Goal: Task Accomplishment & Management: Use online tool/utility

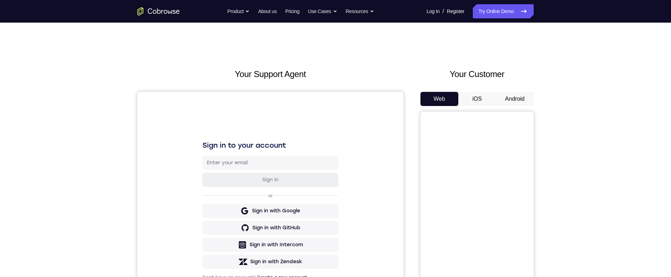
click at [524, 99] on button "Android" at bounding box center [515, 99] width 38 height 14
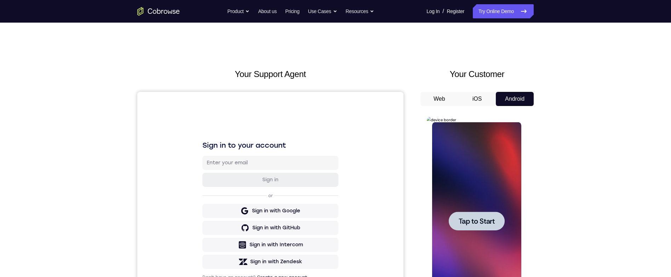
click at [498, 225] on div at bounding box center [476, 221] width 56 height 19
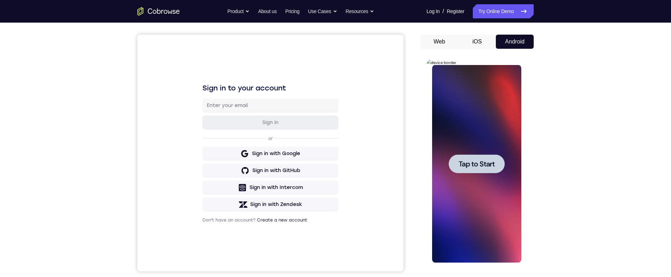
scroll to position [77, 0]
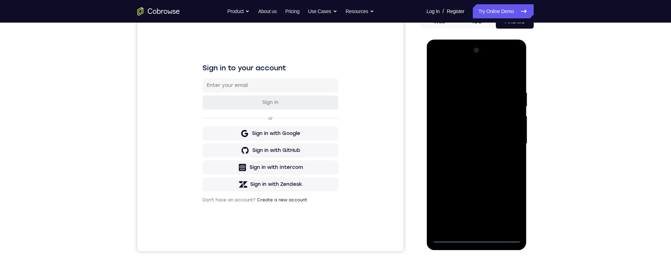
click at [479, 237] on div at bounding box center [476, 144] width 89 height 198
click at [508, 207] on div at bounding box center [476, 144] width 89 height 198
click at [490, 76] on div at bounding box center [476, 144] width 89 height 198
click at [508, 140] on div at bounding box center [476, 144] width 89 height 198
click at [469, 155] on div at bounding box center [476, 144] width 89 height 198
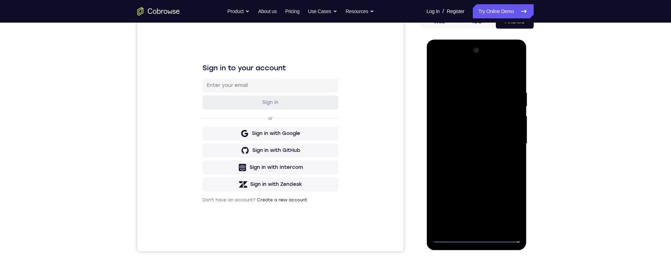
click at [496, 138] on div at bounding box center [476, 144] width 89 height 198
click at [490, 131] on div at bounding box center [476, 144] width 89 height 198
click at [503, 144] on div at bounding box center [476, 144] width 89 height 198
click at [492, 170] on div at bounding box center [476, 144] width 89 height 198
click at [490, 165] on div at bounding box center [476, 144] width 89 height 198
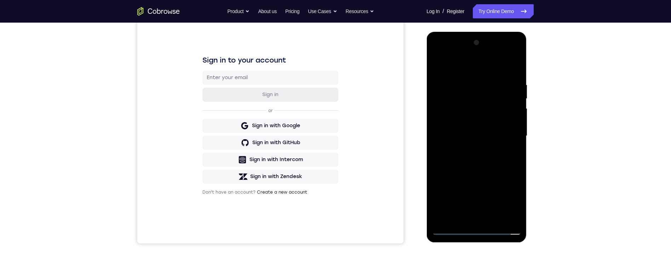
scroll to position [86, 0]
click at [515, 79] on div at bounding box center [476, 136] width 89 height 198
click at [518, 66] on div at bounding box center [476, 136] width 89 height 198
click at [503, 80] on div at bounding box center [476, 136] width 89 height 198
click at [490, 79] on div at bounding box center [476, 136] width 89 height 198
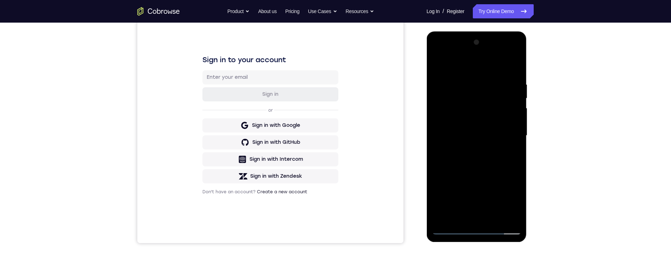
click at [493, 214] on div at bounding box center [476, 136] width 89 height 198
click at [496, 171] on div at bounding box center [476, 136] width 89 height 198
click at [503, 142] on div at bounding box center [476, 136] width 89 height 198
click at [511, 153] on div at bounding box center [476, 136] width 89 height 198
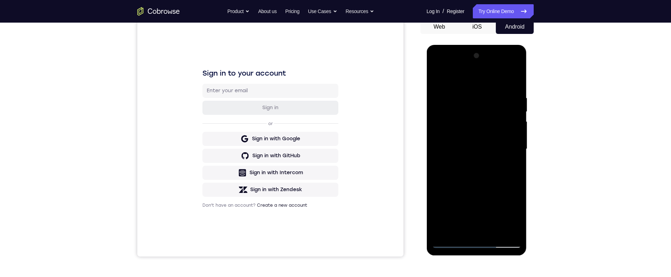
scroll to position [63, 0]
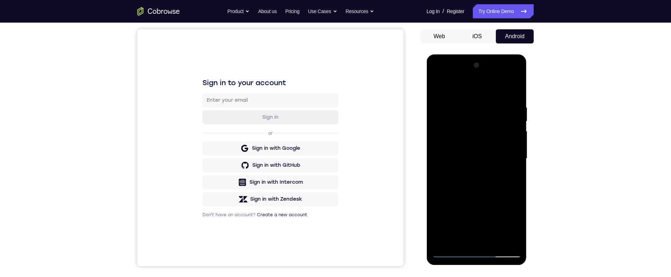
click at [440, 86] on div at bounding box center [476, 159] width 89 height 198
click at [500, 174] on div at bounding box center [476, 158] width 89 height 198
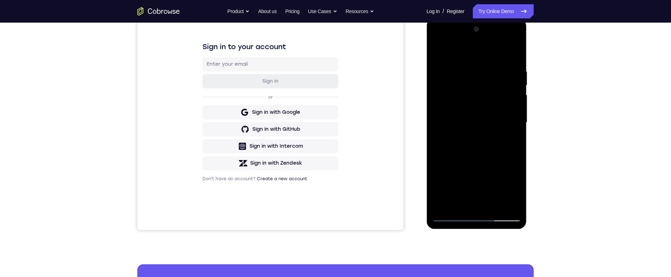
scroll to position [99, 0]
click at [514, 139] on div at bounding box center [476, 122] width 89 height 198
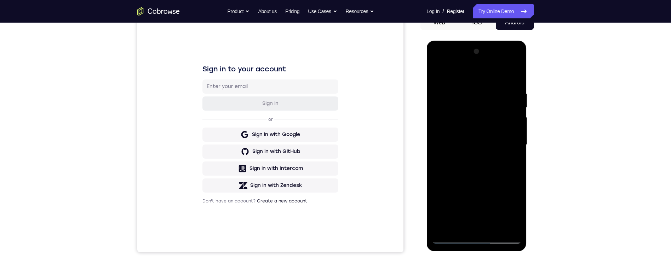
scroll to position [61, 0]
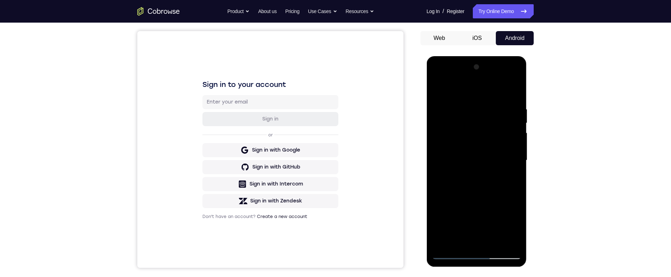
click at [439, 90] on div at bounding box center [476, 161] width 89 height 198
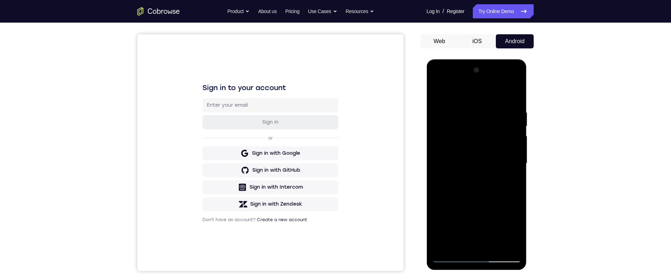
scroll to position [86, 0]
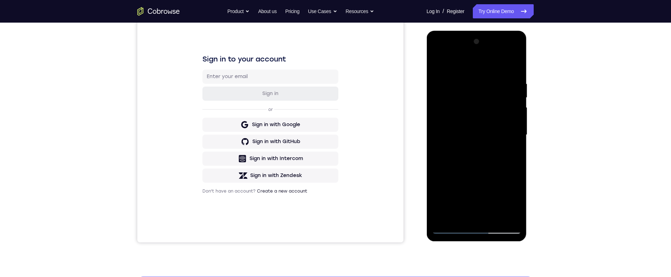
click at [493, 172] on div at bounding box center [476, 135] width 89 height 198
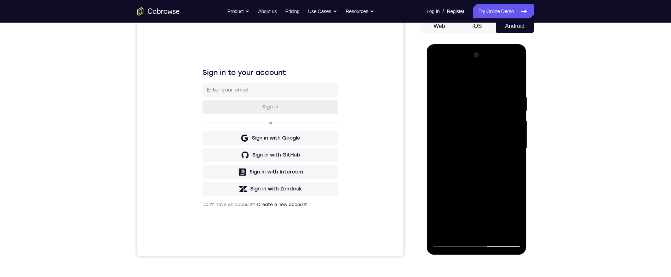
click at [437, 75] on div at bounding box center [476, 149] width 89 height 198
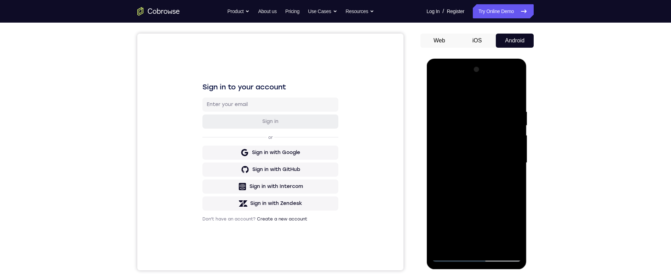
click at [436, 92] on div at bounding box center [476, 163] width 89 height 198
click at [463, 109] on div at bounding box center [476, 163] width 89 height 198
click at [509, 144] on div at bounding box center [476, 163] width 89 height 198
click at [509, 142] on div at bounding box center [476, 163] width 89 height 198
click at [511, 143] on div at bounding box center [476, 163] width 89 height 198
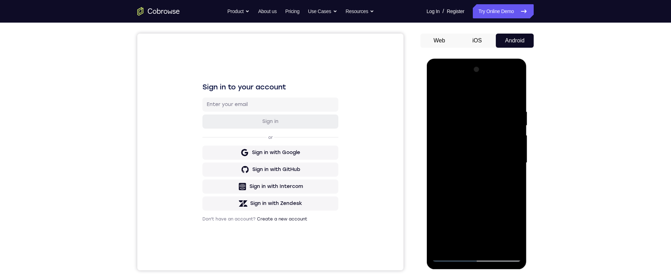
click at [506, 153] on div at bounding box center [476, 163] width 89 height 198
click at [512, 155] on div at bounding box center [476, 163] width 89 height 198
click at [510, 159] on div at bounding box center [476, 163] width 89 height 198
click at [515, 154] on div at bounding box center [476, 163] width 89 height 198
click at [512, 130] on div at bounding box center [476, 163] width 89 height 198
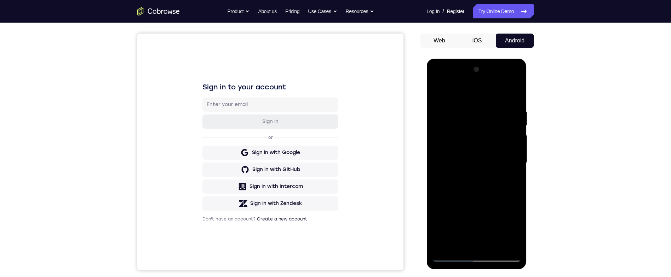
click at [515, 96] on div at bounding box center [476, 163] width 89 height 198
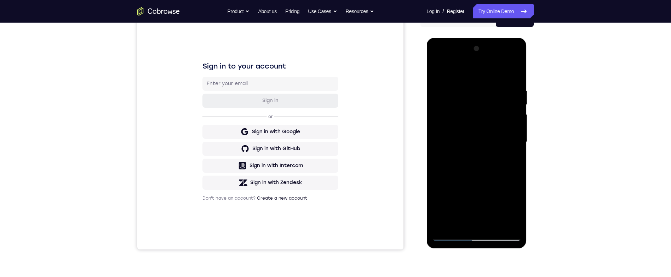
scroll to position [52, 0]
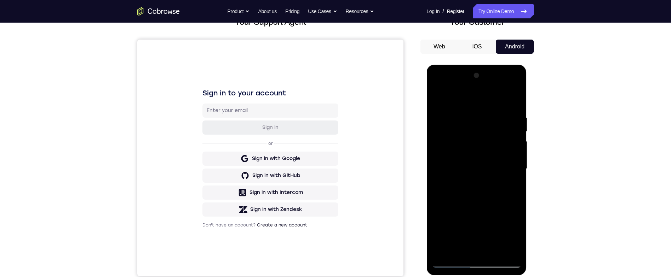
click at [470, 116] on div at bounding box center [476, 169] width 89 height 198
click at [505, 127] on div at bounding box center [476, 169] width 89 height 198
click at [505, 136] on div at bounding box center [476, 169] width 89 height 198
click at [504, 141] on div at bounding box center [476, 169] width 89 height 198
click at [513, 150] on div at bounding box center [476, 169] width 89 height 198
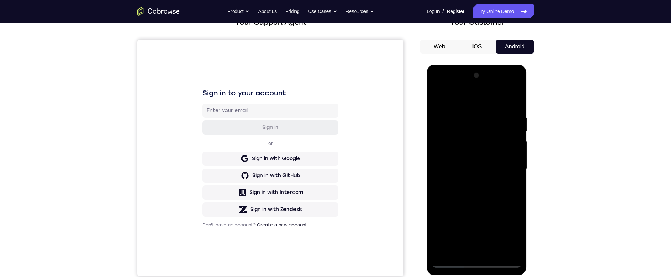
click at [509, 159] on div at bounding box center [476, 169] width 89 height 198
click at [511, 160] on div at bounding box center [476, 169] width 89 height 198
click at [515, 148] on div at bounding box center [476, 169] width 89 height 198
click at [513, 151] on div at bounding box center [476, 169] width 89 height 198
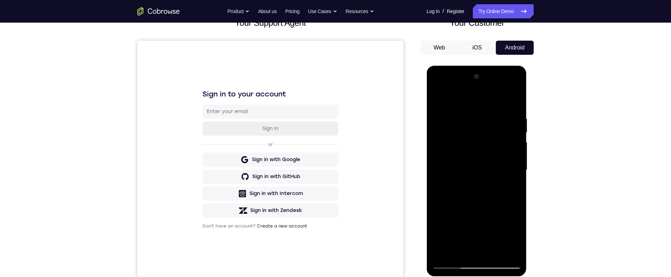
click at [516, 104] on div at bounding box center [476, 170] width 89 height 198
click at [518, 98] on div at bounding box center [476, 170] width 89 height 198
click at [444, 96] on div at bounding box center [476, 170] width 89 height 198
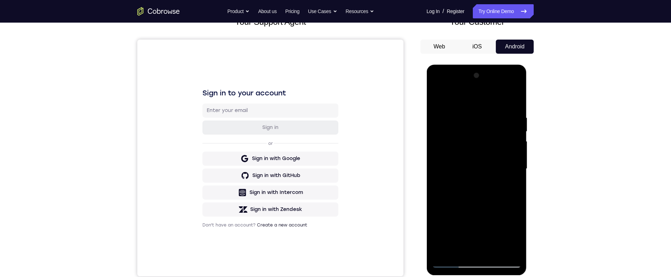
click at [439, 98] on div at bounding box center [476, 169] width 89 height 198
click at [434, 89] on div at bounding box center [476, 169] width 89 height 198
click at [447, 147] on div at bounding box center [476, 169] width 89 height 198
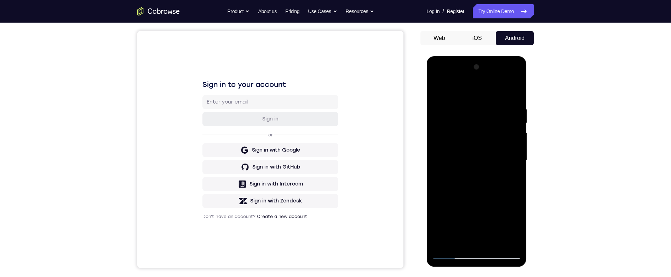
click at [464, 107] on div at bounding box center [476, 161] width 89 height 198
click at [517, 138] on div at bounding box center [476, 161] width 89 height 198
click at [512, 144] on div at bounding box center [476, 161] width 89 height 198
click at [514, 144] on div at bounding box center [476, 161] width 89 height 198
click at [515, 146] on div at bounding box center [476, 161] width 89 height 198
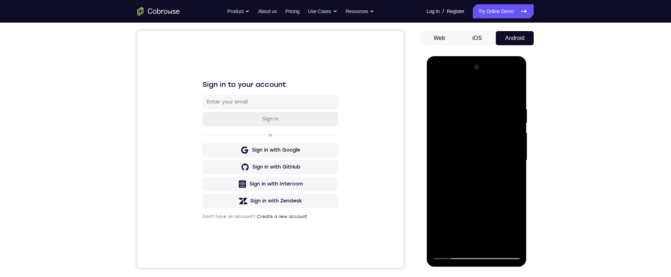
click at [515, 144] on div at bounding box center [476, 161] width 89 height 198
click at [514, 142] on div at bounding box center [476, 161] width 89 height 198
click at [513, 148] on div at bounding box center [476, 161] width 89 height 198
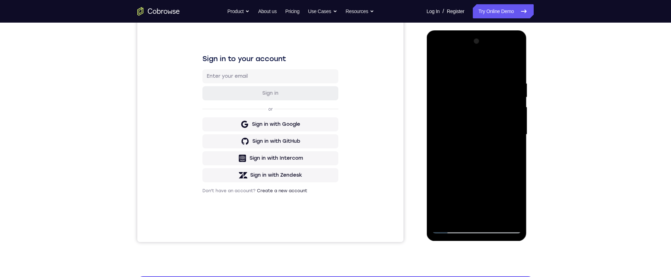
scroll to position [68, 0]
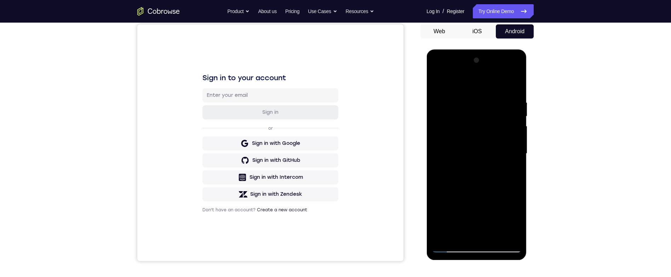
click at [517, 154] on div at bounding box center [476, 154] width 89 height 198
click at [516, 152] on div at bounding box center [476, 154] width 89 height 198
click at [511, 89] on div at bounding box center [476, 154] width 89 height 198
click at [469, 95] on div at bounding box center [476, 154] width 89 height 198
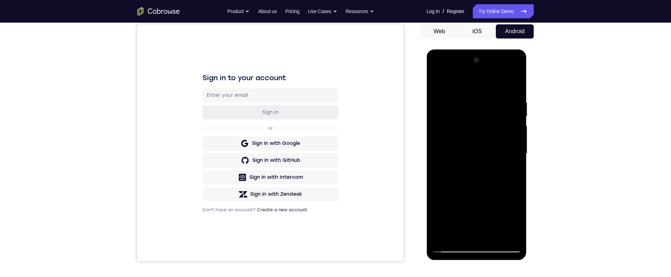
click at [510, 145] on div at bounding box center [476, 154] width 89 height 198
click at [511, 153] on div at bounding box center [476, 154] width 89 height 198
click at [514, 159] on div at bounding box center [476, 154] width 89 height 198
click at [513, 160] on div at bounding box center [476, 154] width 89 height 198
click at [514, 160] on div at bounding box center [476, 154] width 89 height 198
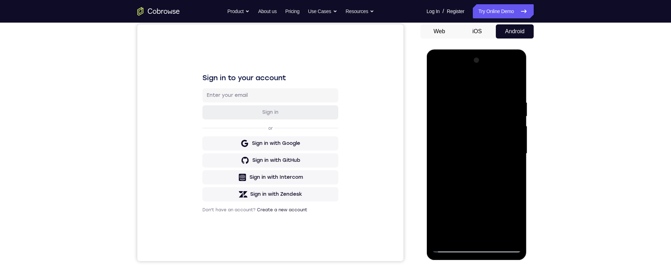
click at [512, 158] on div at bounding box center [476, 154] width 89 height 198
click at [512, 85] on div at bounding box center [476, 154] width 89 height 198
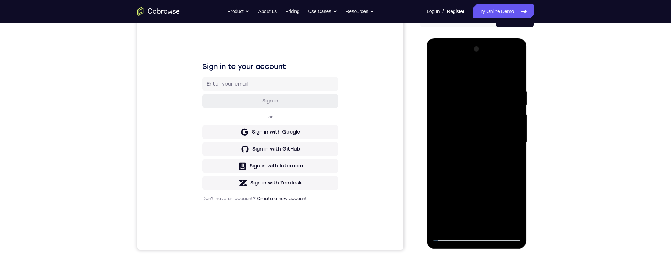
scroll to position [74, 0]
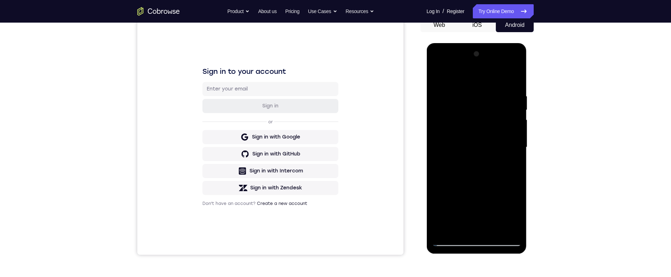
click at [510, 92] on div at bounding box center [476, 147] width 89 height 198
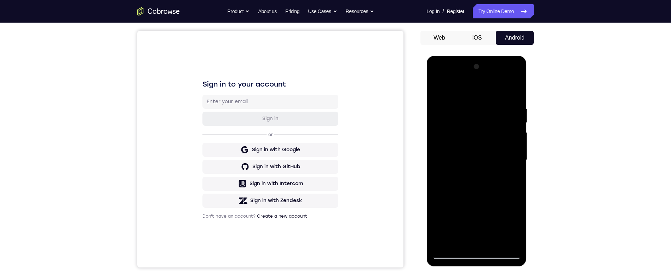
click at [516, 92] on div at bounding box center [476, 160] width 89 height 198
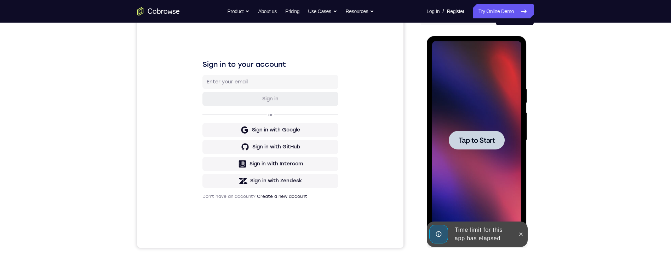
scroll to position [111, 0]
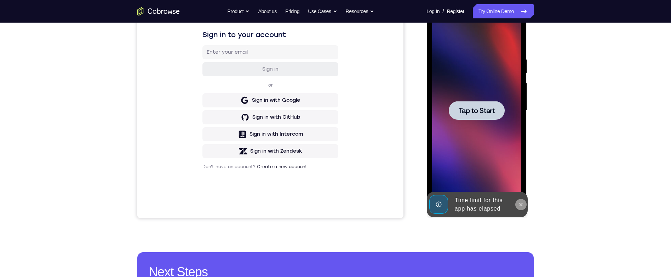
click at [524, 200] on button at bounding box center [520, 204] width 11 height 11
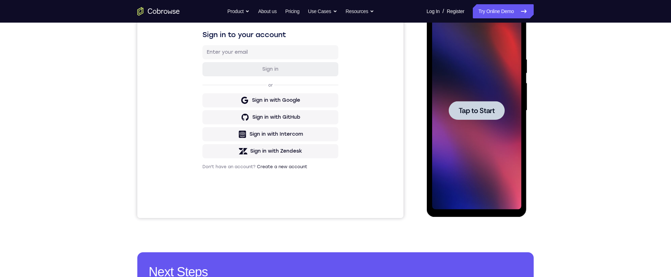
scroll to position [0, 0]
